Goal: Transaction & Acquisition: Download file/media

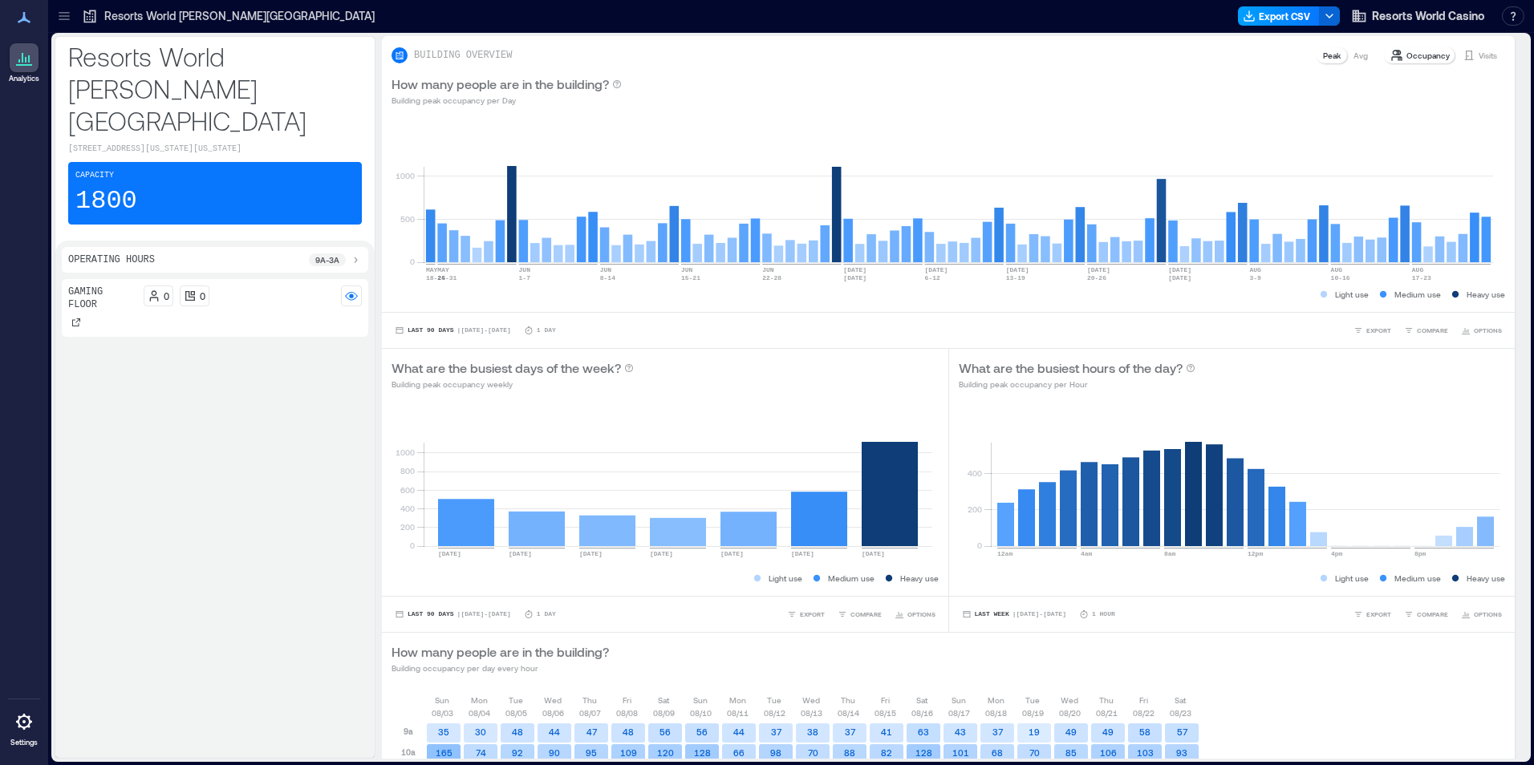
click at [1263, 12] on button "Export CSV" at bounding box center [1279, 15] width 82 height 19
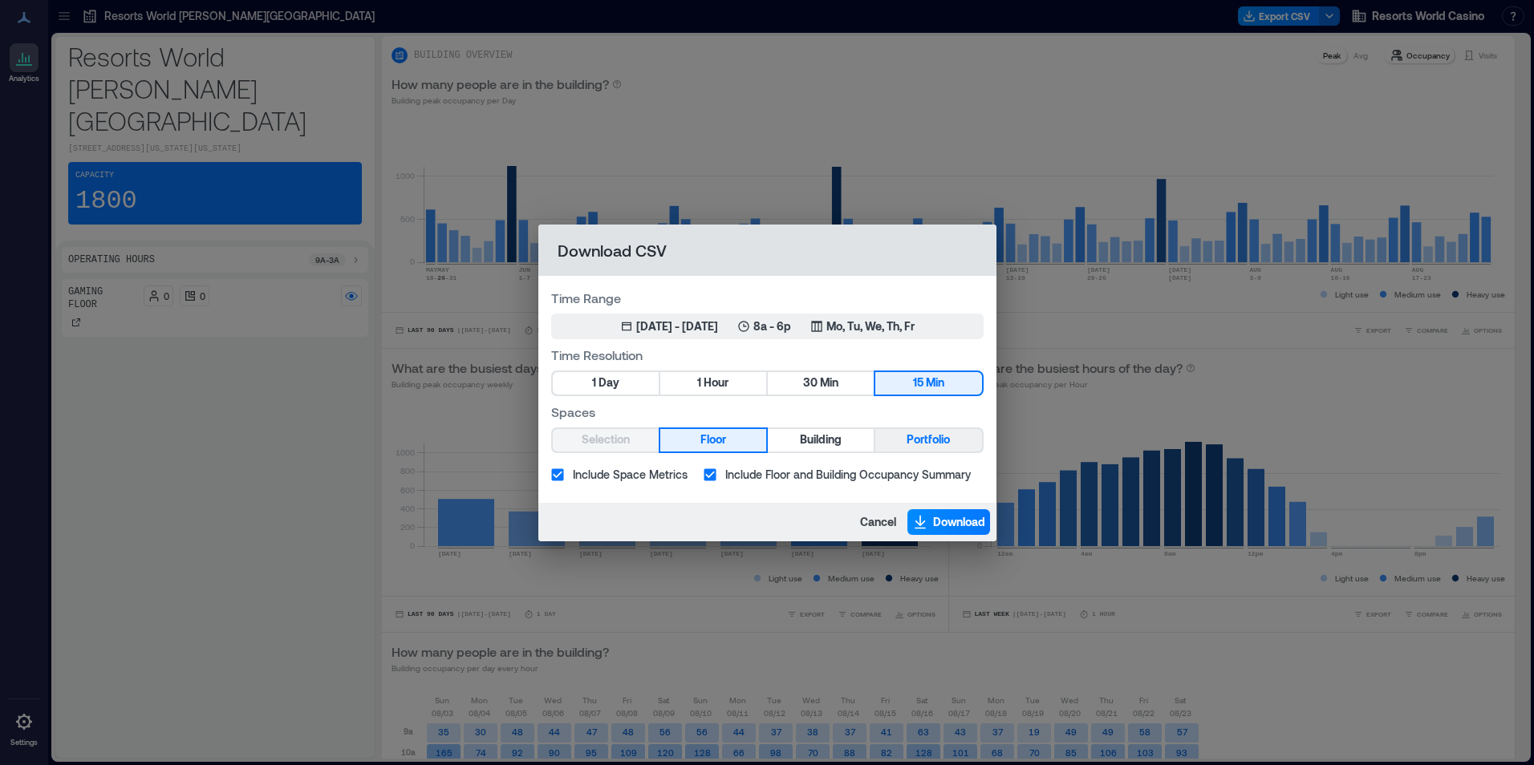
click at [902, 439] on button "Portfolio" at bounding box center [928, 440] width 106 height 22
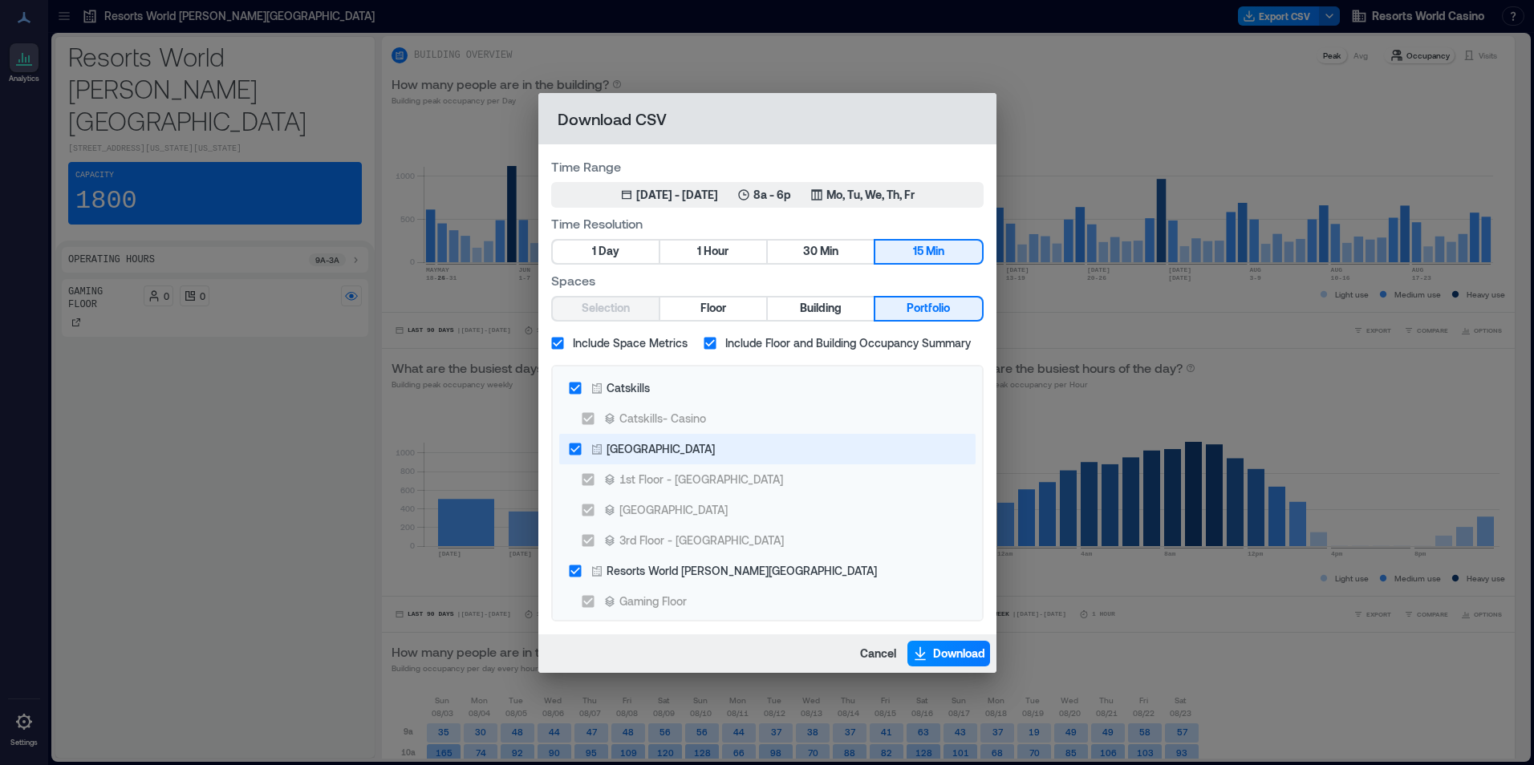
click at [666, 443] on div "NYC Casino Building" at bounding box center [660, 448] width 108 height 17
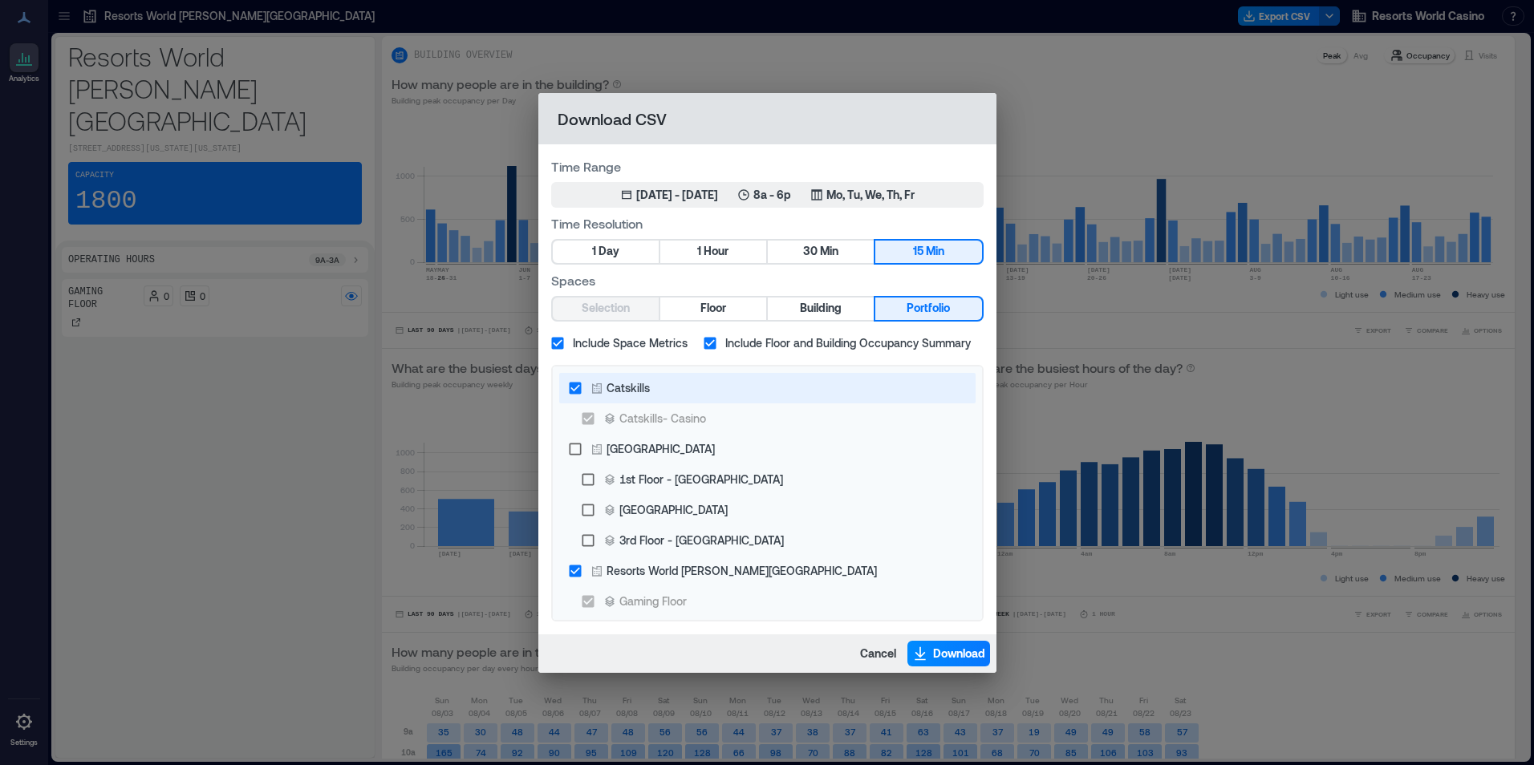
click at [606, 388] on div "Catskills" at bounding box center [627, 387] width 43 height 17
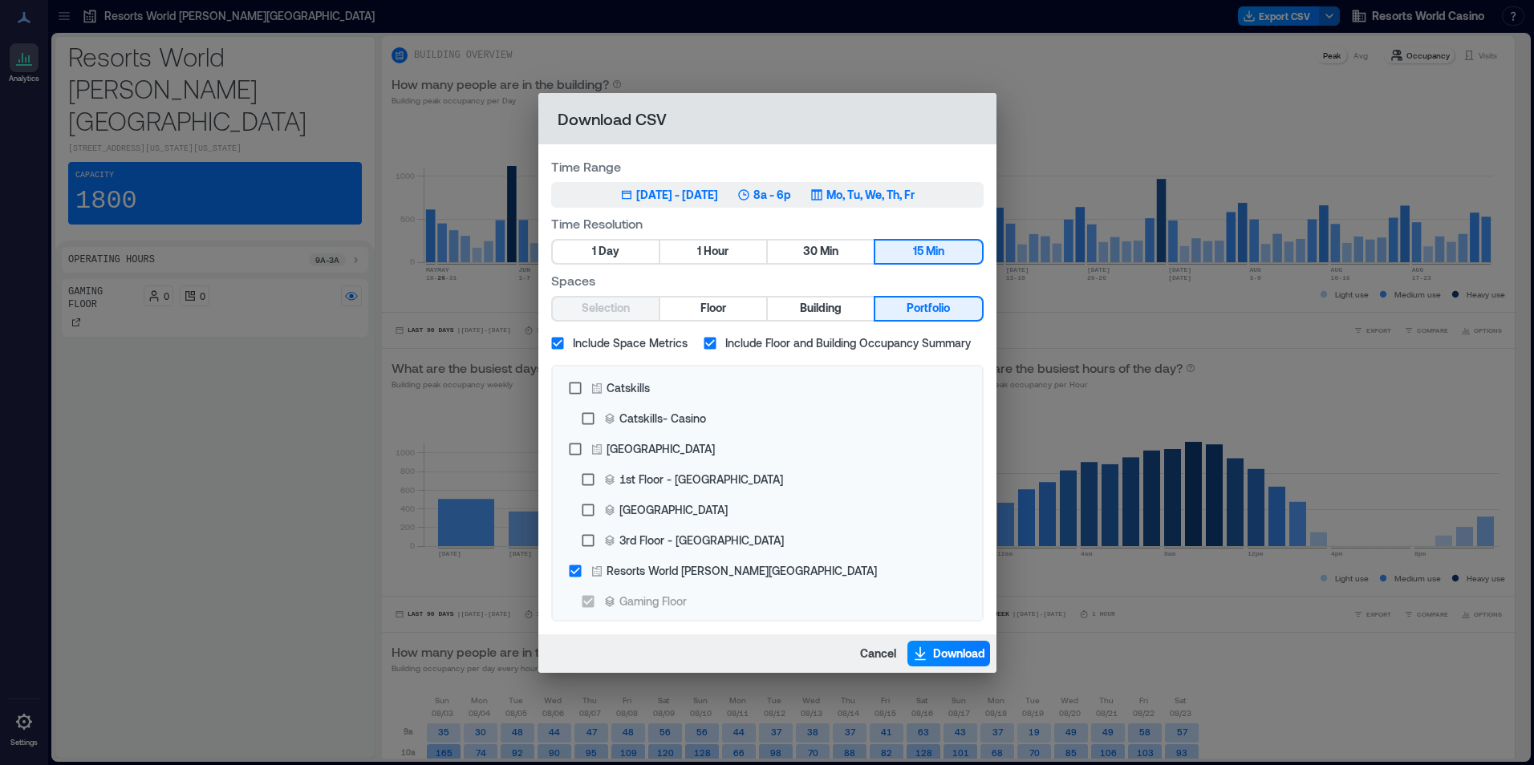
click at [750, 192] on icon "button" at bounding box center [743, 194] width 13 height 13
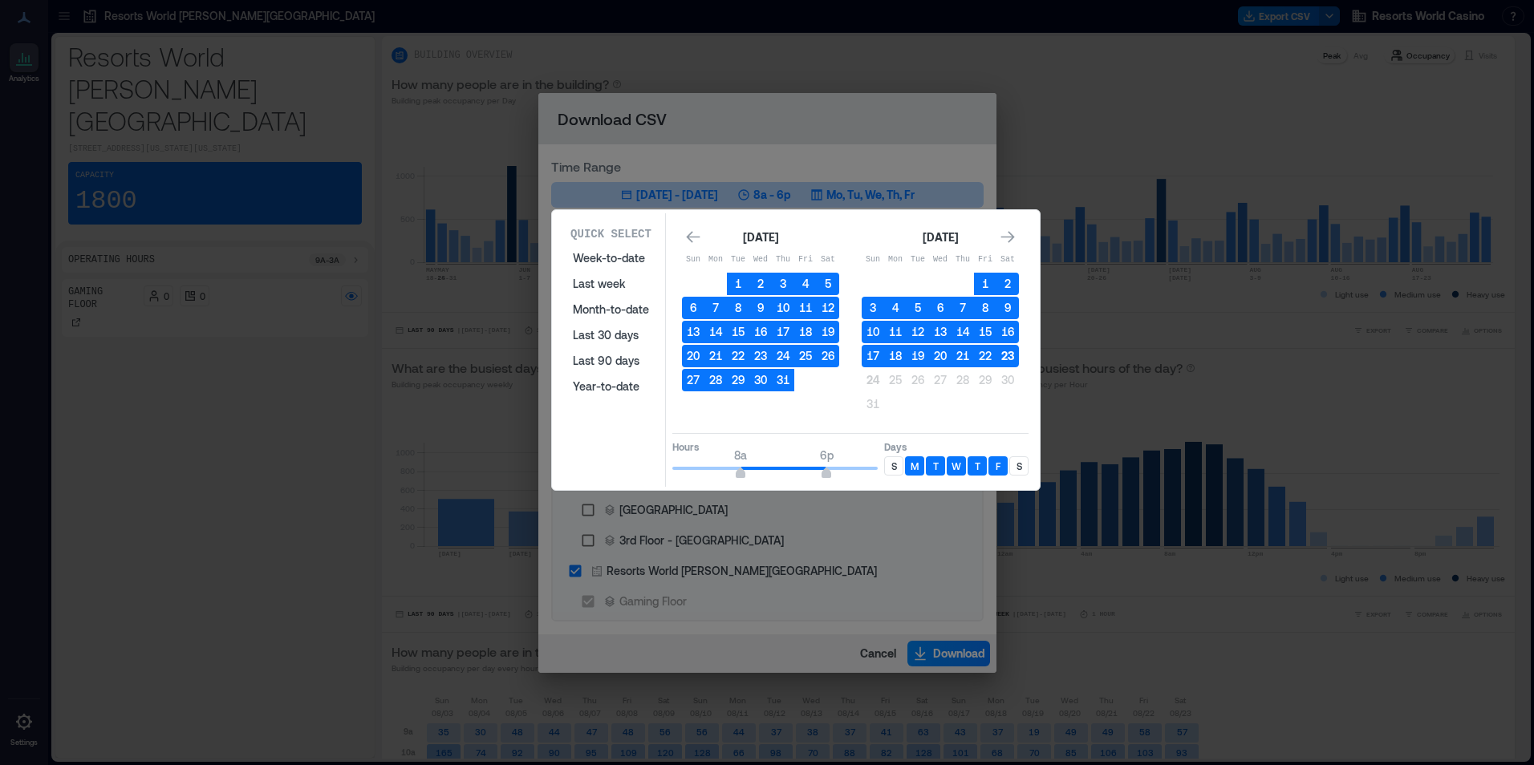
click at [1011, 359] on button "23" at bounding box center [1007, 356] width 22 height 22
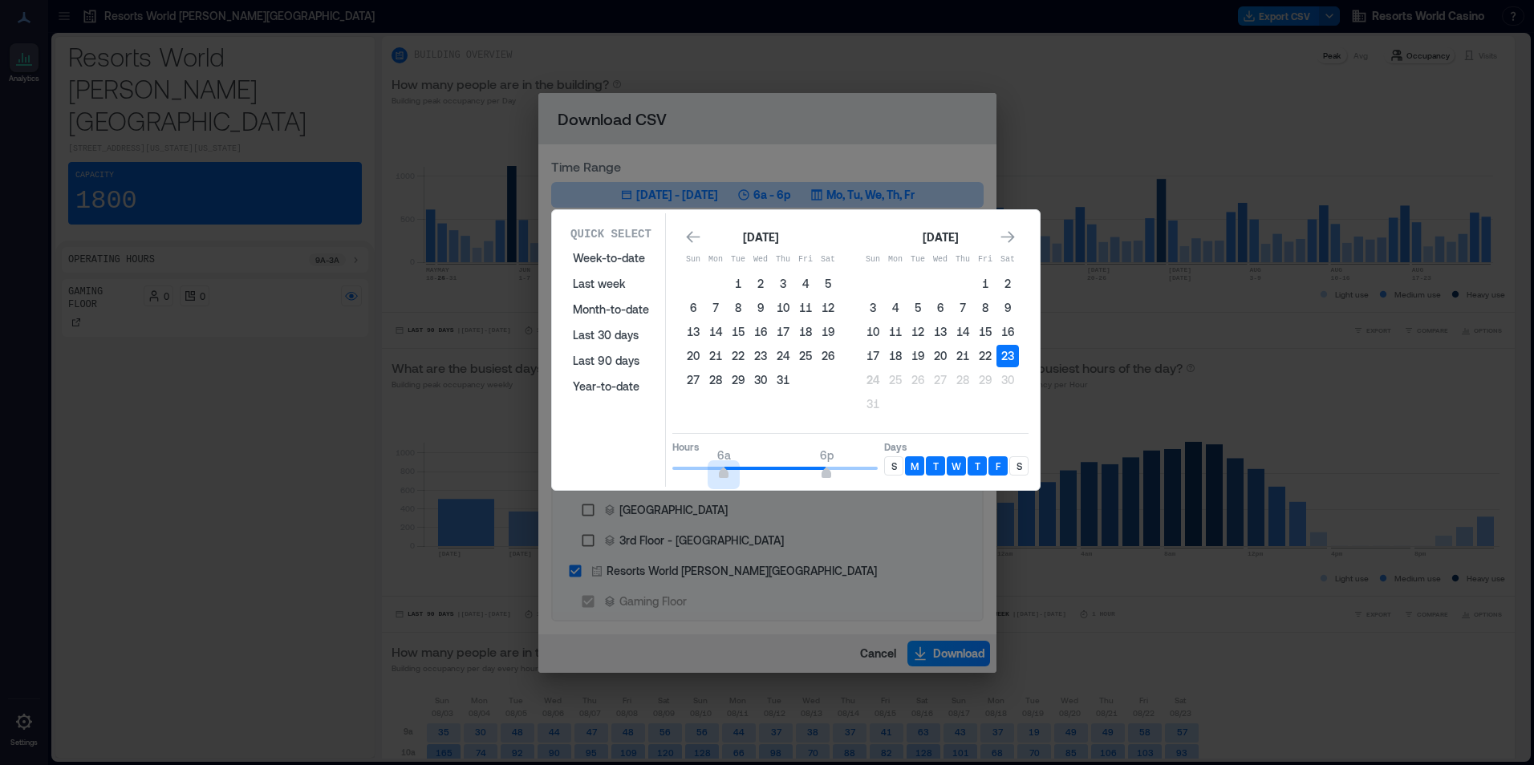
type input "*"
drag, startPoint x: 724, startPoint y: 472, endPoint x: 598, endPoint y: 478, distance: 126.1
click at [598, 478] on div "Quick Select Week-to-date Last week Month-to-date Last 30 days Last 90 days Yea…" at bounding box center [796, 350] width 478 height 274
type input "*"
drag, startPoint x: 803, startPoint y: 468, endPoint x: 707, endPoint y: 463, distance: 95.6
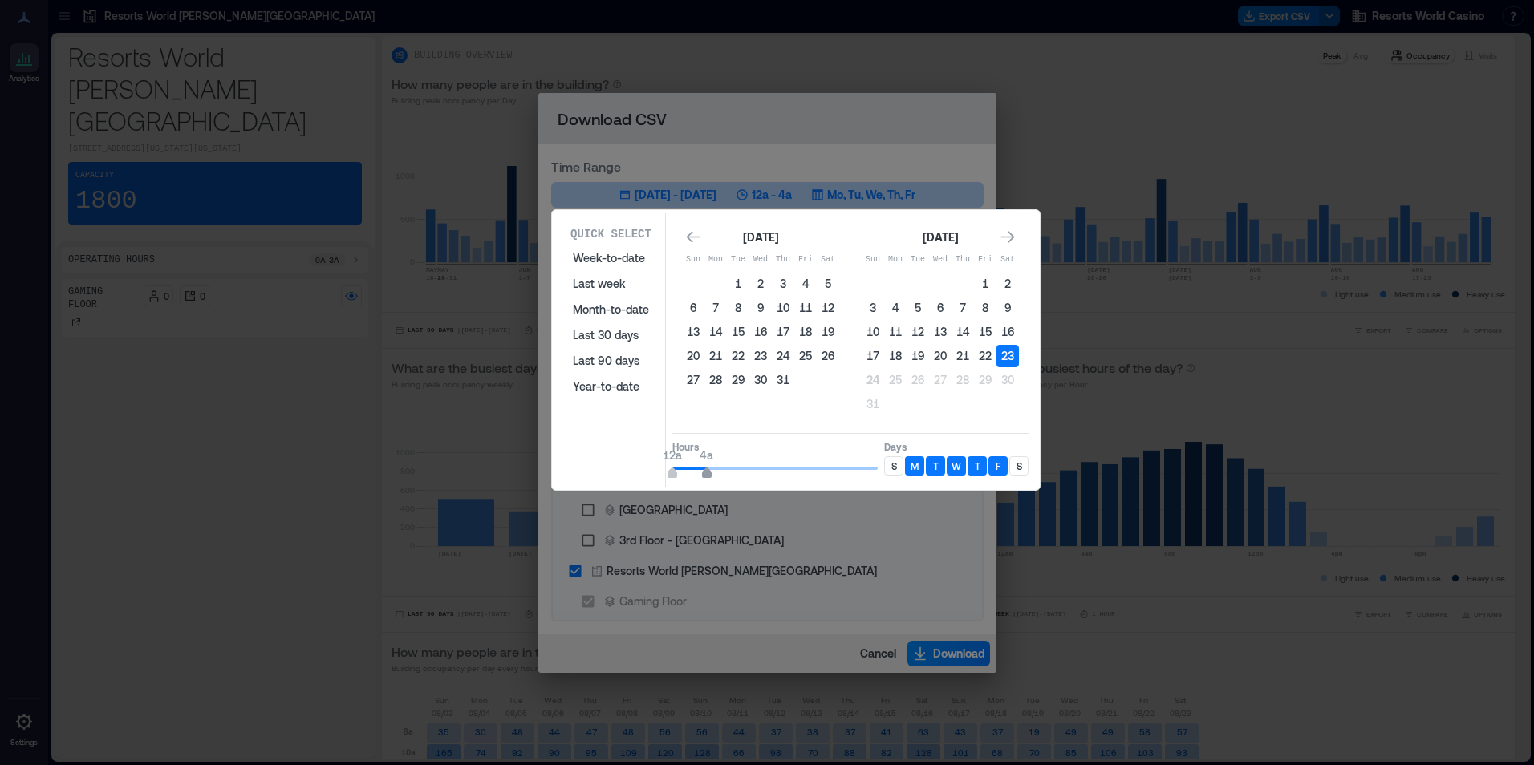
click at [707, 463] on span "12a 4a" at bounding box center [774, 468] width 205 height 24
click at [899, 461] on div "S" at bounding box center [893, 465] width 19 height 19
click at [1022, 460] on div "S" at bounding box center [1018, 465] width 19 height 19
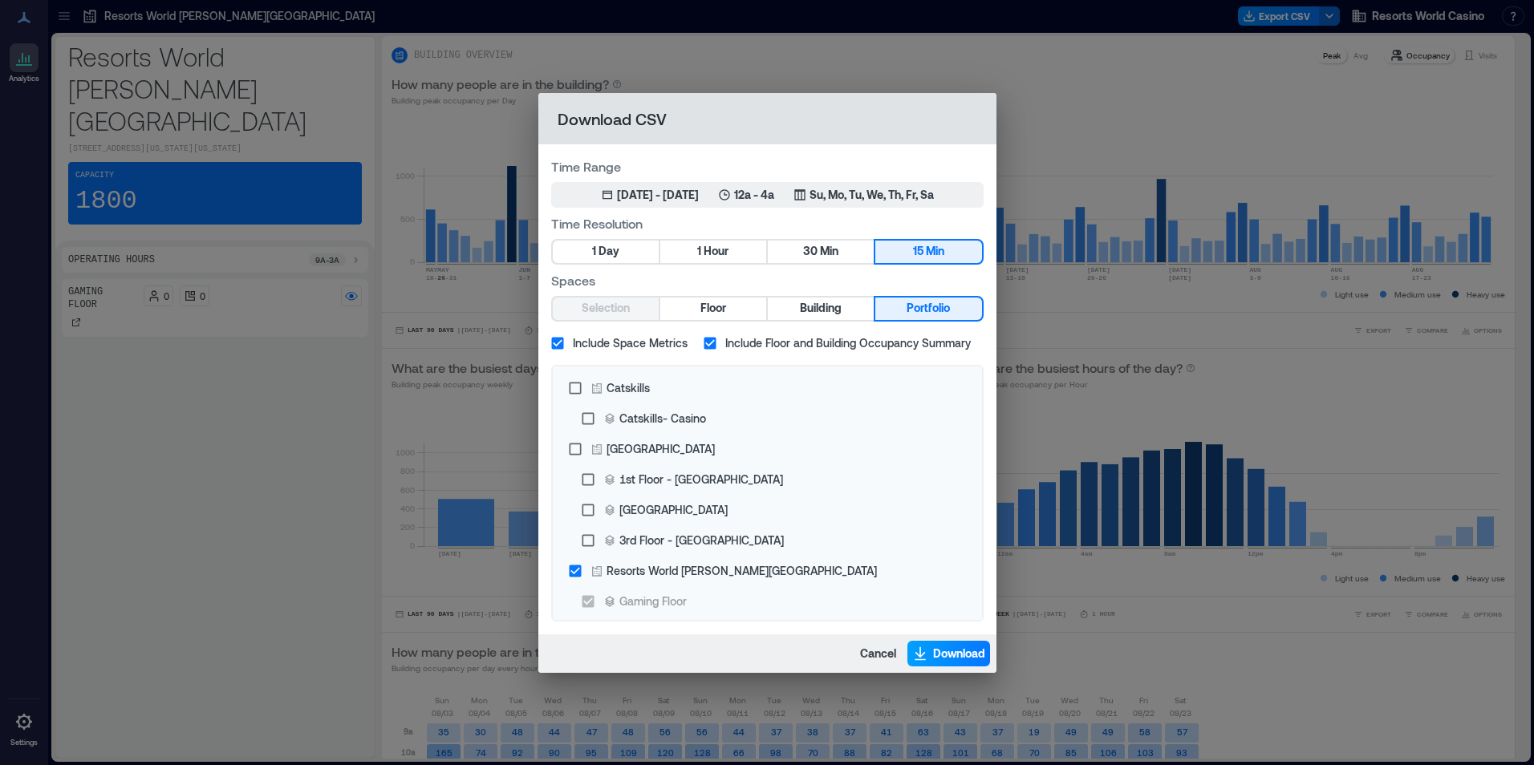
click at [948, 653] on span "Download" at bounding box center [959, 654] width 52 height 16
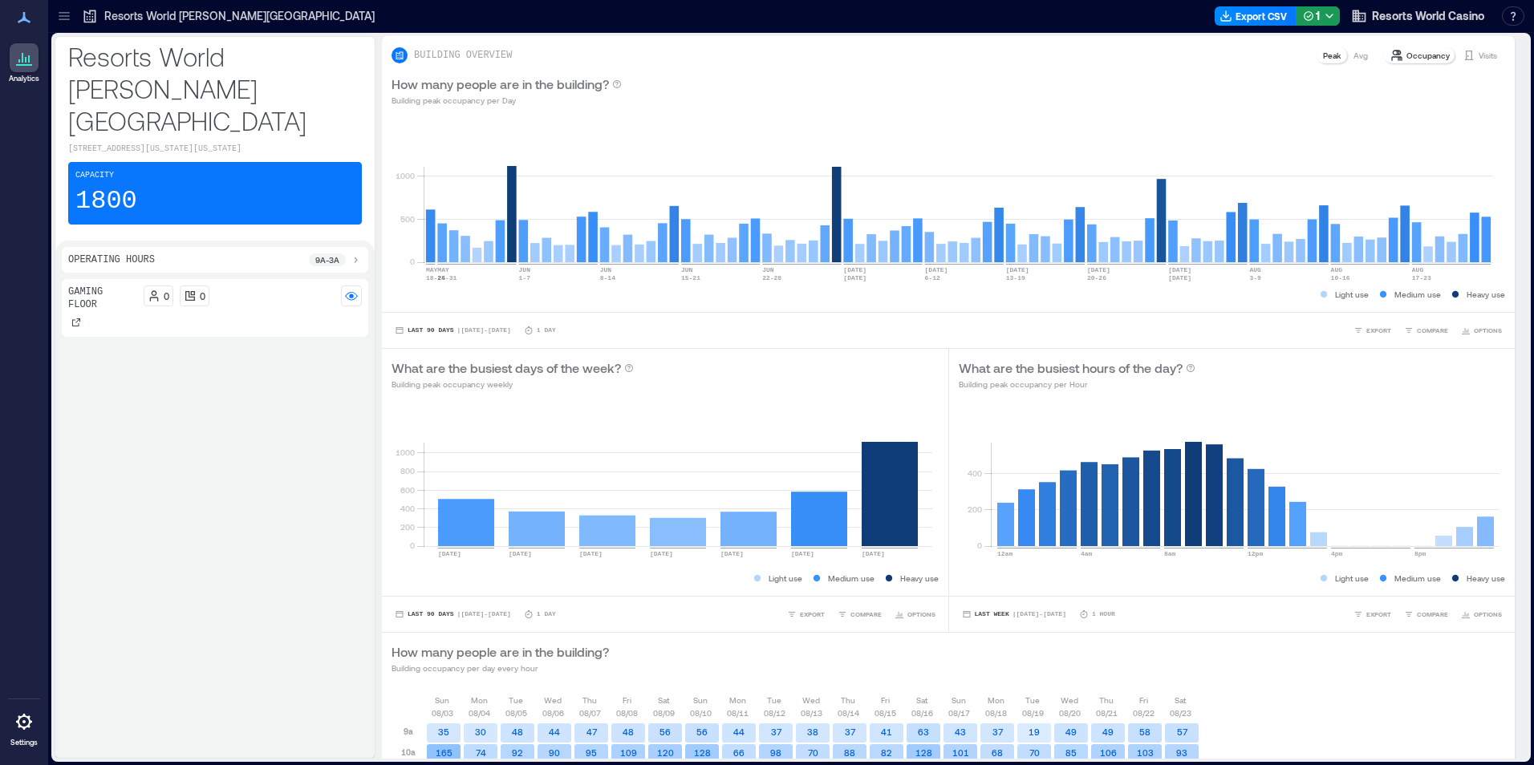
click at [915, 33] on div "Resorts World Hudson Valley 1401 New York Highway 300, Newburgh, New York 12550…" at bounding box center [790, 397] width 1479 height 729
click at [1245, 20] on button "Export CSV" at bounding box center [1255, 15] width 82 height 19
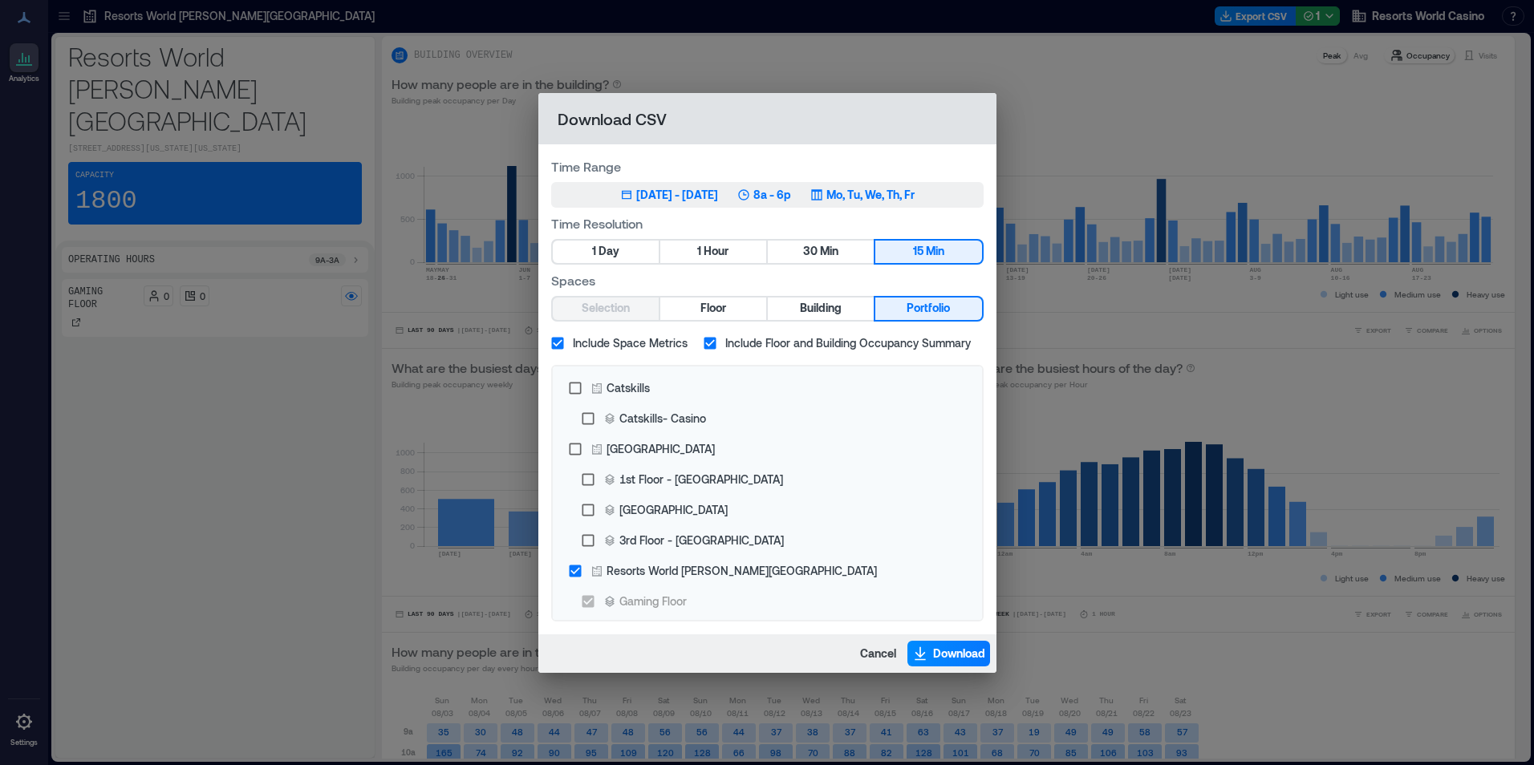
click at [890, 200] on p "Mo, Tu, We, Th, Fr" at bounding box center [870, 195] width 88 height 16
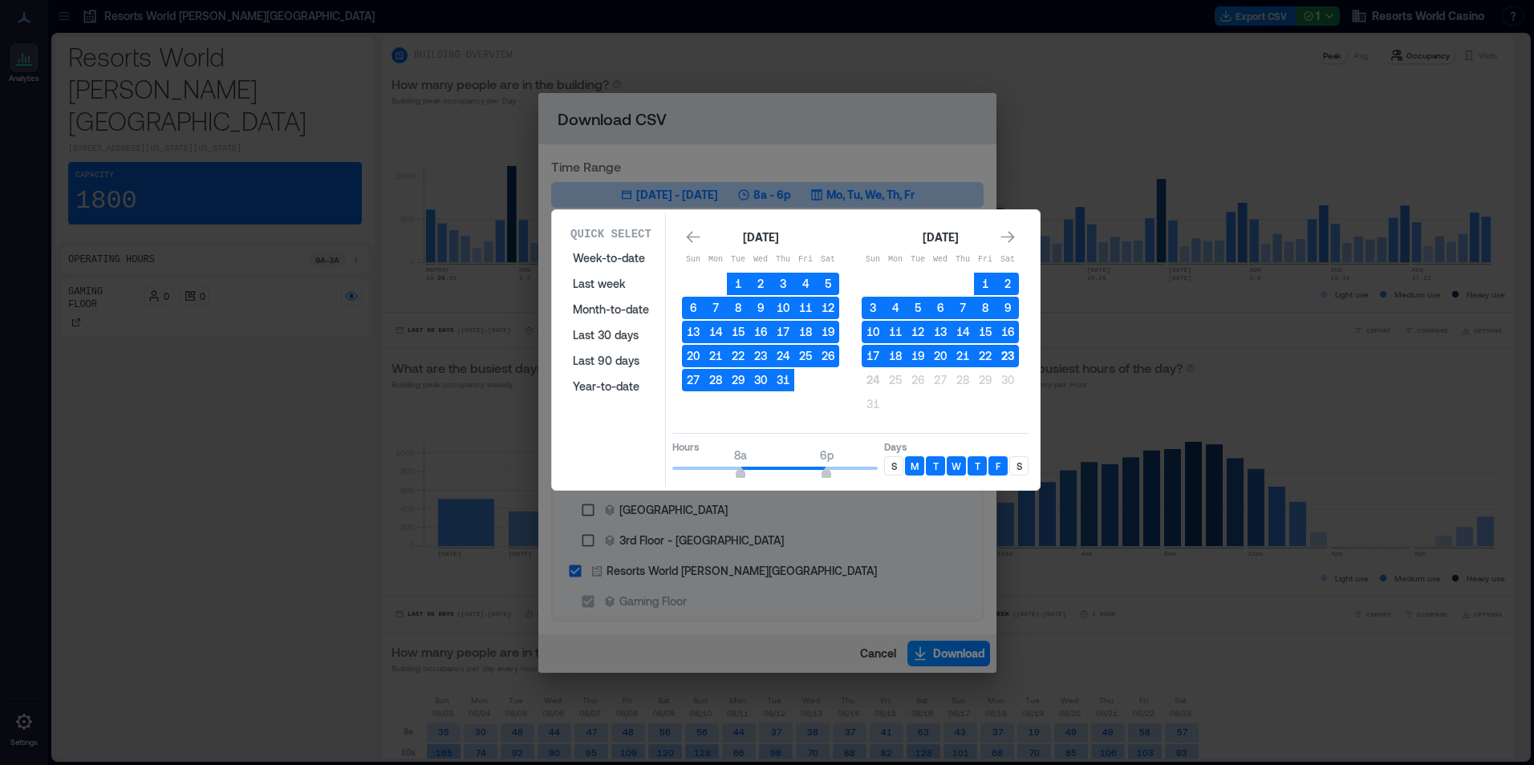
click at [1006, 359] on button "23" at bounding box center [1007, 356] width 22 height 22
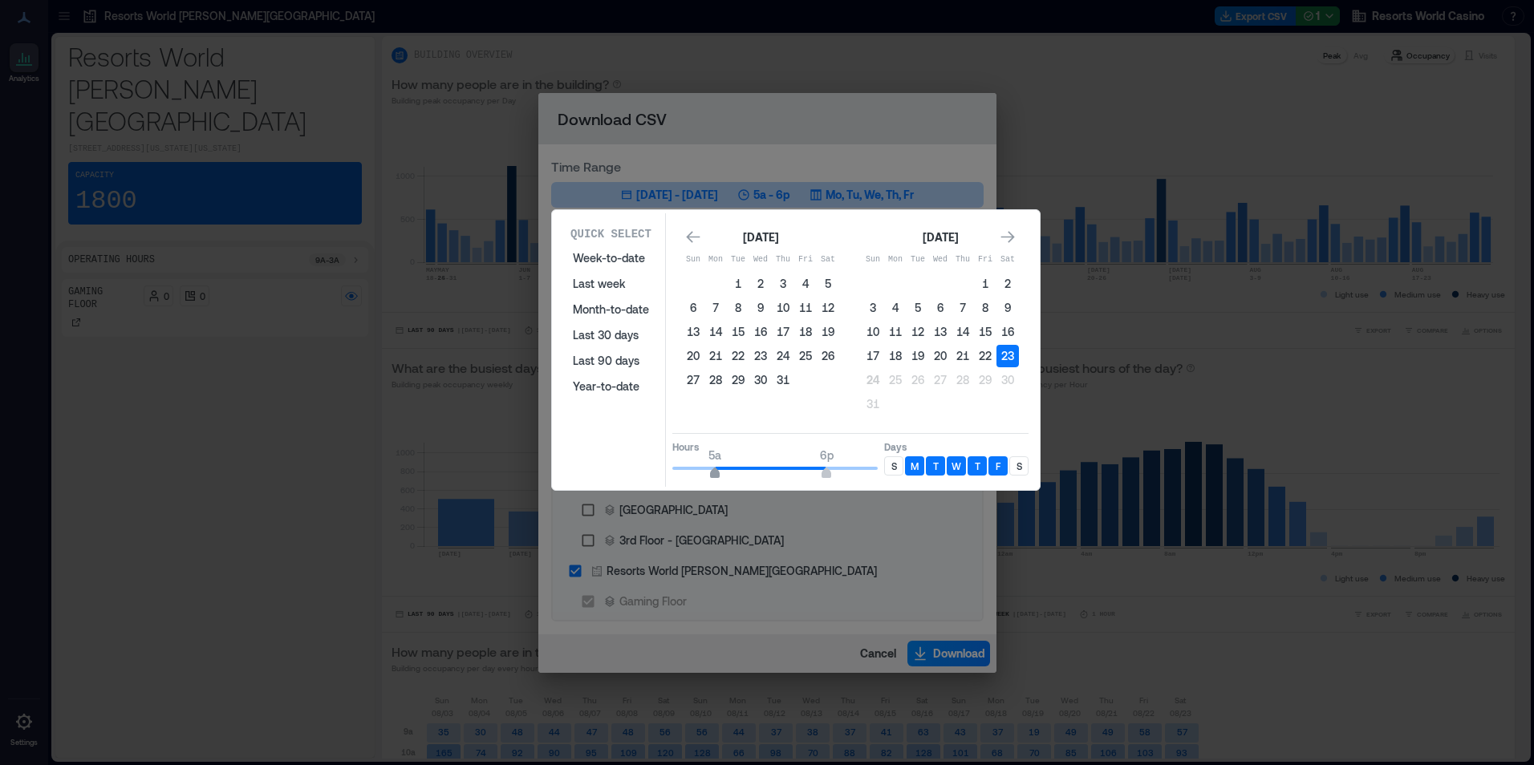
type input "*"
drag, startPoint x: 744, startPoint y: 464, endPoint x: 768, endPoint y: 451, distance: 27.3
click at [706, 461] on span "4a" at bounding box center [706, 456] width 14 height 16
type input "**"
drag, startPoint x: 872, startPoint y: 473, endPoint x: 937, endPoint y: 480, distance: 65.4
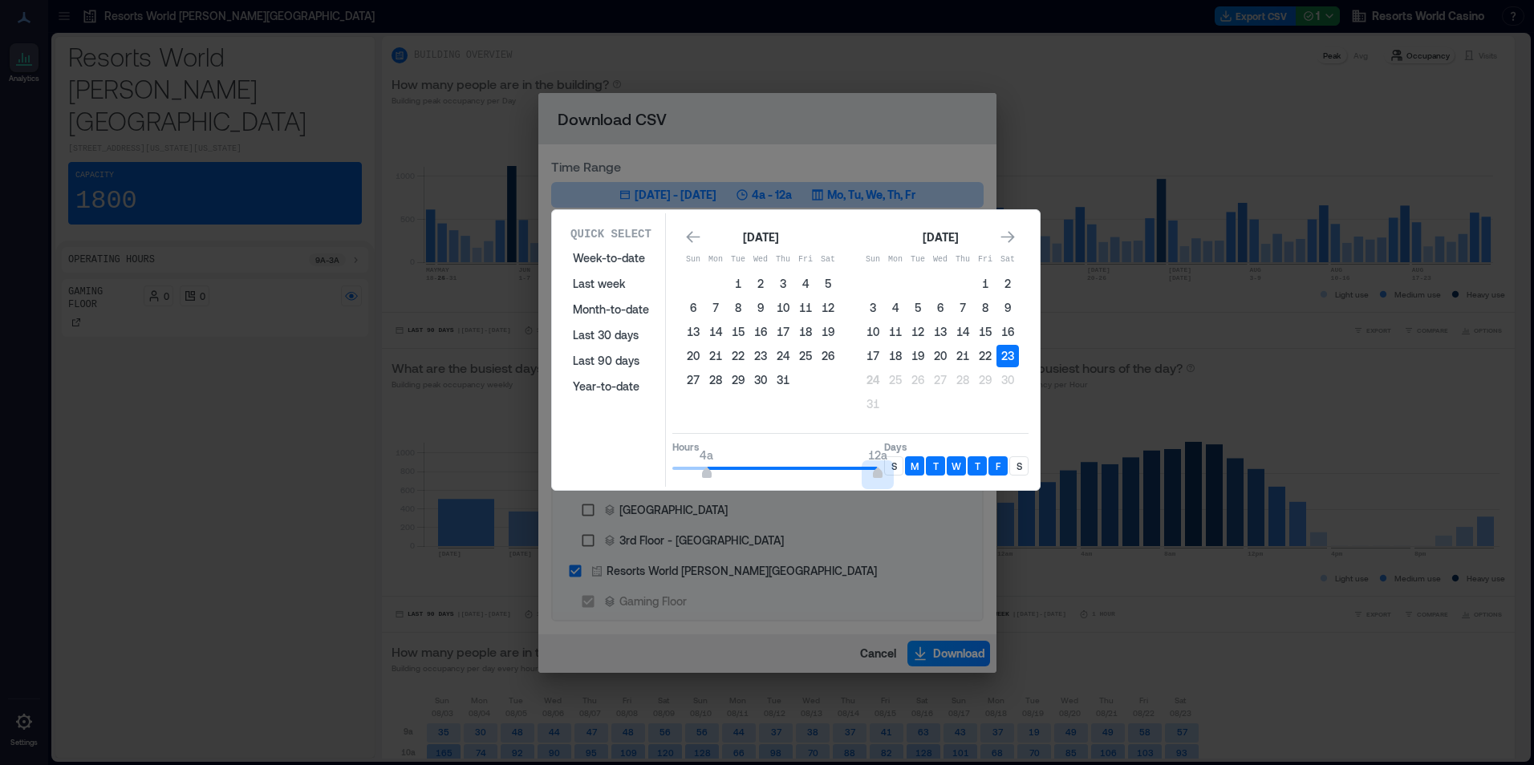
click at [937, 480] on div "Quick Select Week-to-date Last week Month-to-date Last 30 days Last 90 days Yea…" at bounding box center [796, 350] width 478 height 274
click at [882, 456] on span "12a" at bounding box center [877, 455] width 19 height 14
click at [886, 467] on div "S" at bounding box center [893, 465] width 19 height 19
click at [1024, 468] on div "S" at bounding box center [1018, 465] width 19 height 19
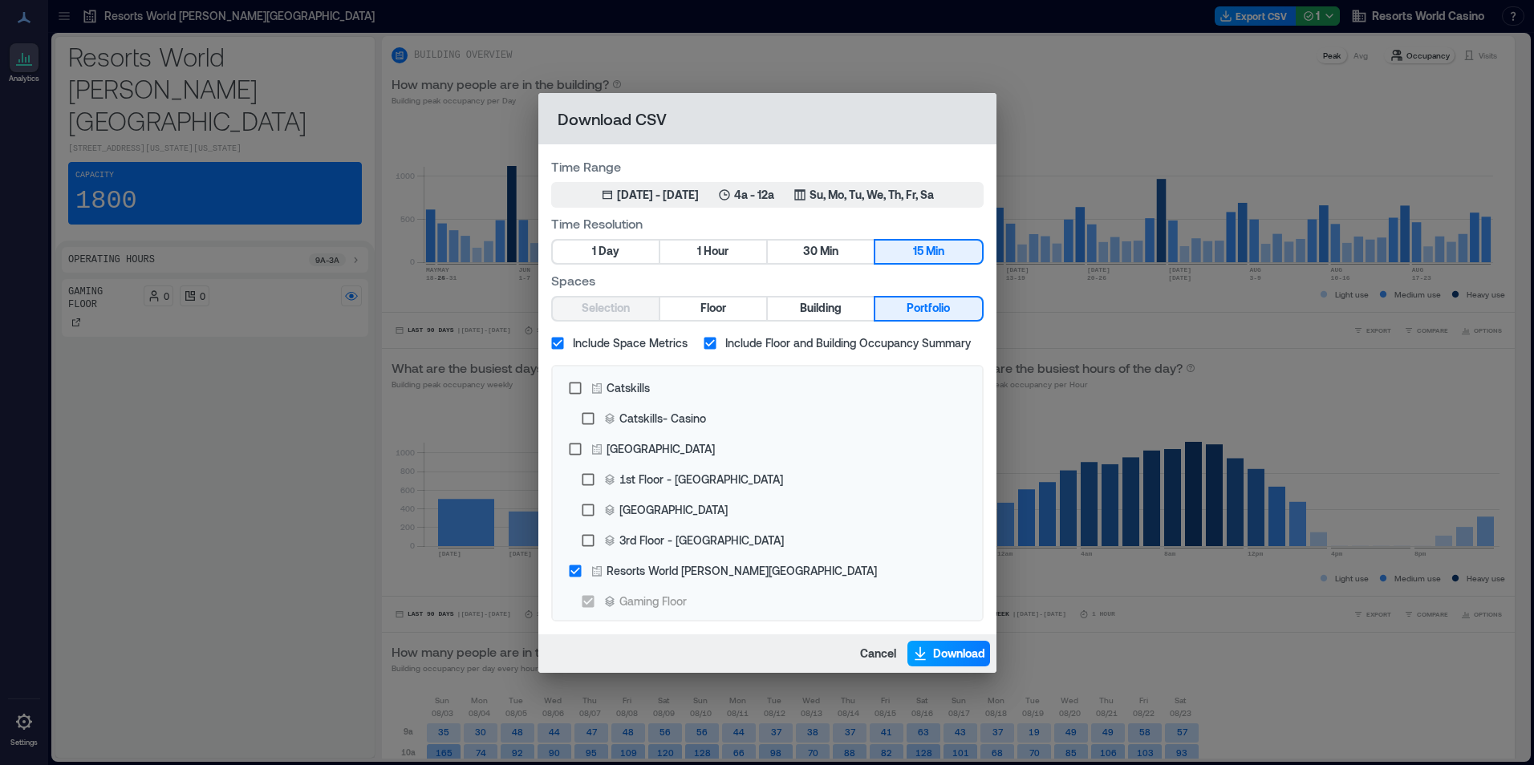
drag, startPoint x: 984, startPoint y: 633, endPoint x: 976, endPoint y: 657, distance: 25.4
click at [983, 647] on div "Download CSV Time Range Aug 23, 2025 - Aug 23, 2025 4a - 12a Su, Mo, Tu, We, Th…" at bounding box center [767, 383] width 458 height 580
click at [976, 657] on span "Download" at bounding box center [959, 654] width 52 height 16
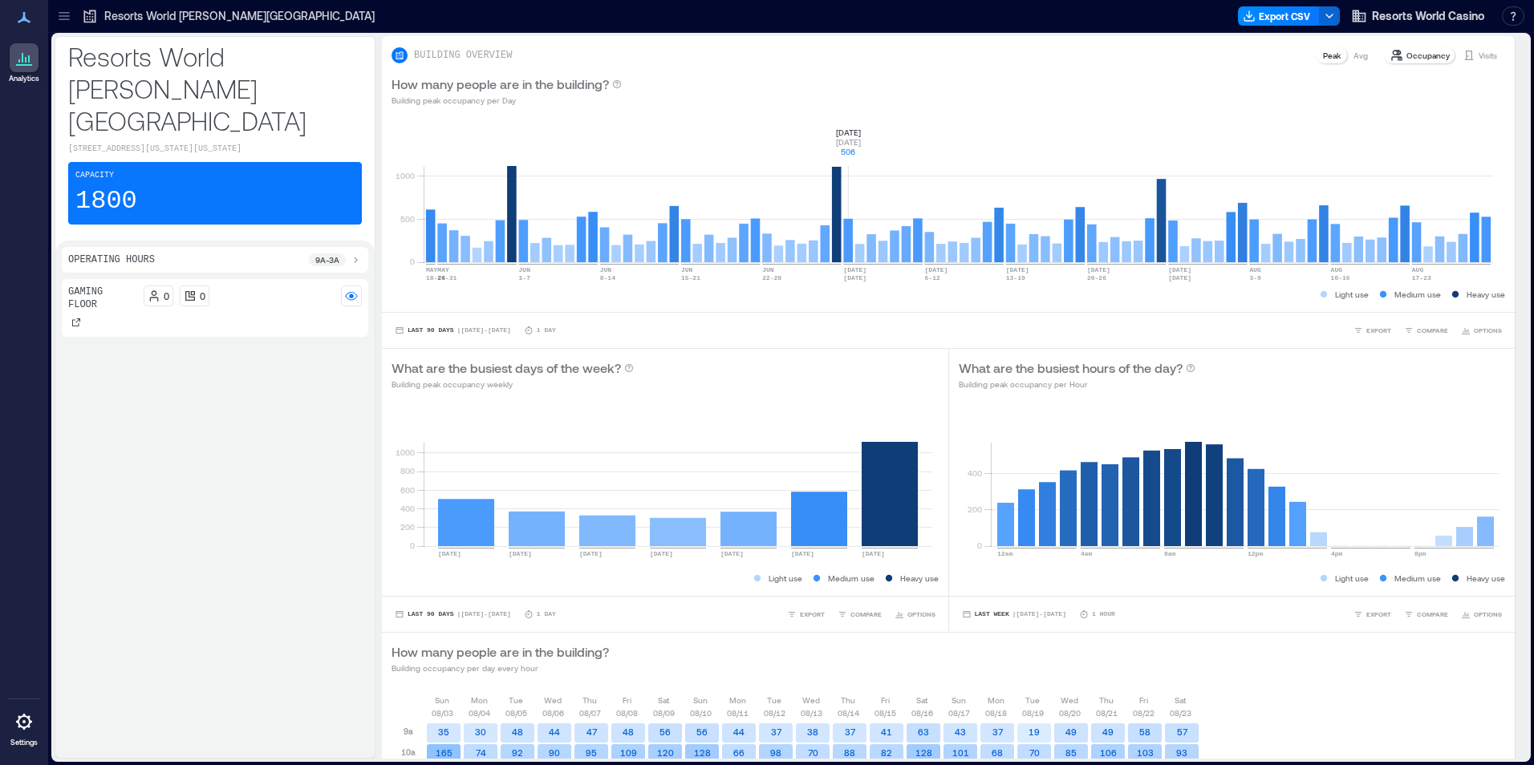
drag, startPoint x: 849, startPoint y: 131, endPoint x: 1043, endPoint y: 8, distance: 229.0
click at [849, 131] on rect at bounding box center [958, 194] width 1069 height 136
